Goal: Task Accomplishment & Management: Complete application form

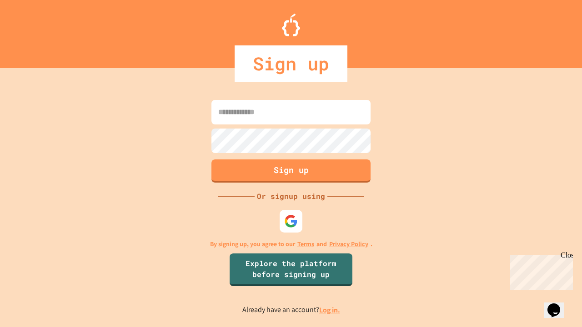
click at [330, 310] on link "Log in." at bounding box center [329, 311] width 21 height 10
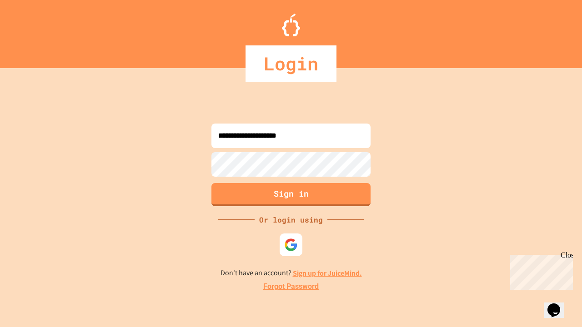
type input "**********"
